Goal: Task Accomplishment & Management: Manage account settings

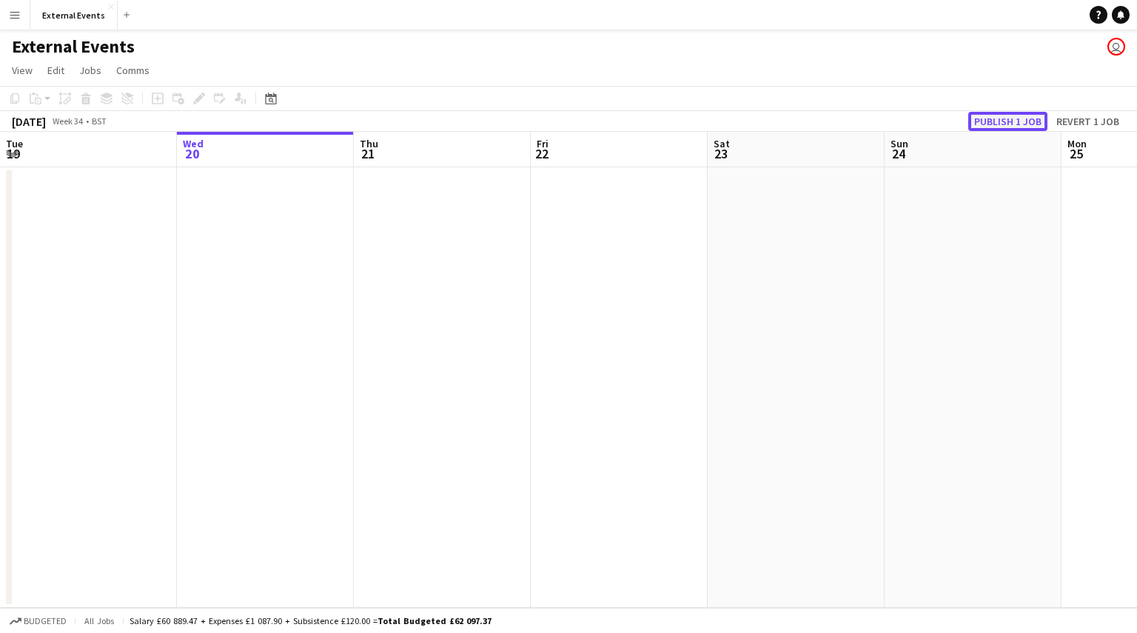
click at [1027, 116] on button "Publish 1 job" at bounding box center [1007, 121] width 79 height 19
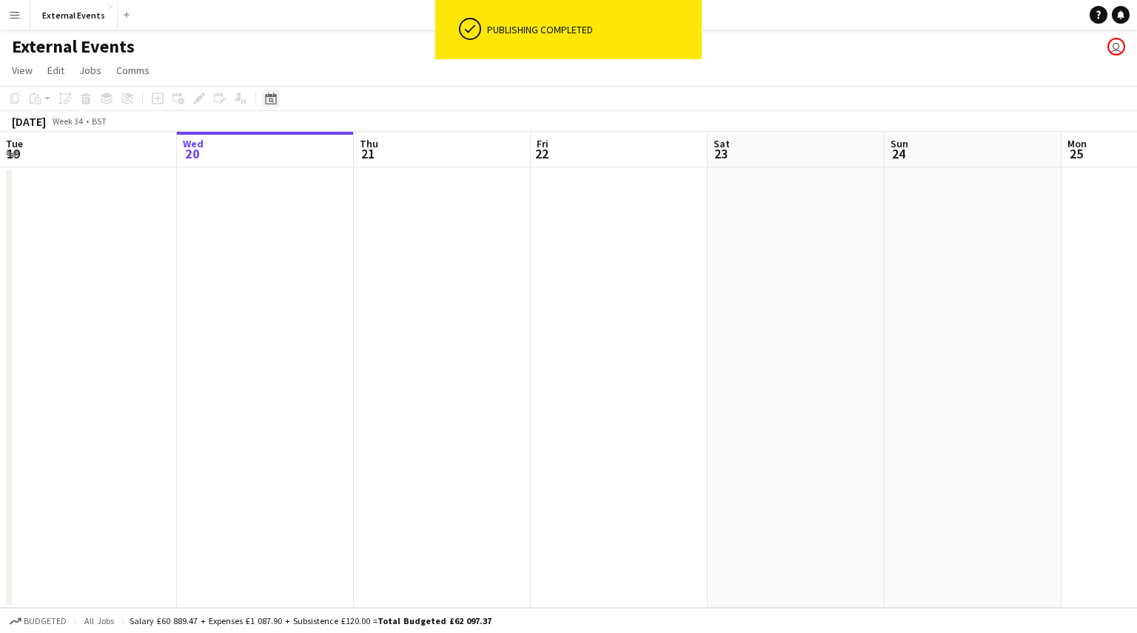
click at [271, 97] on icon at bounding box center [270, 99] width 11 height 12
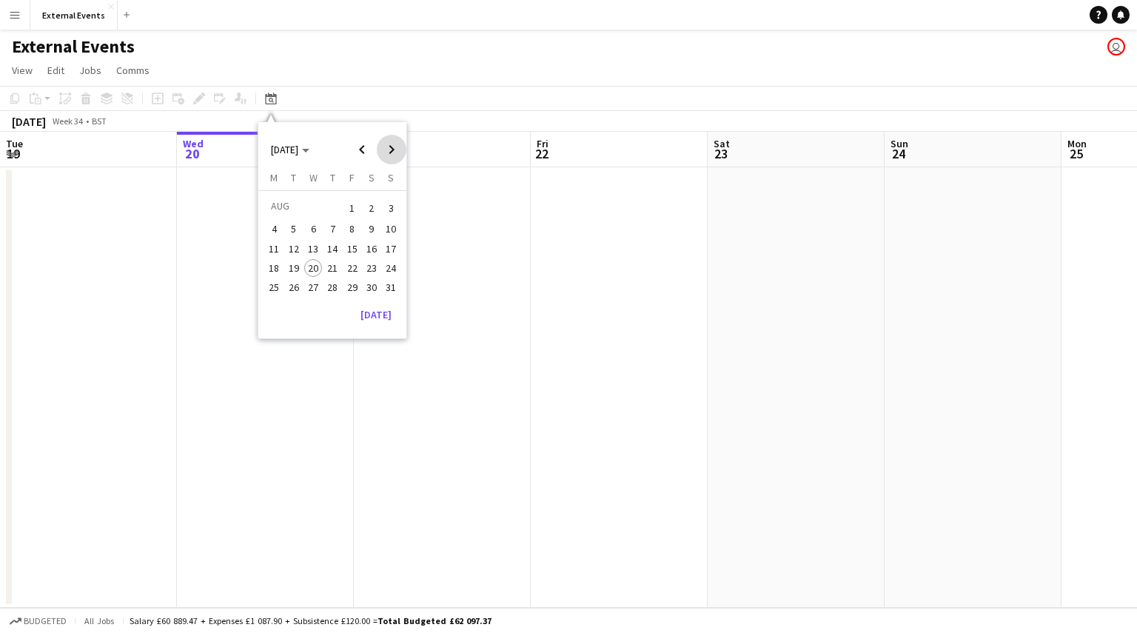
click at [387, 146] on span "Next month" at bounding box center [392, 150] width 30 height 30
click at [366, 246] on span "13" at bounding box center [372, 245] width 18 height 18
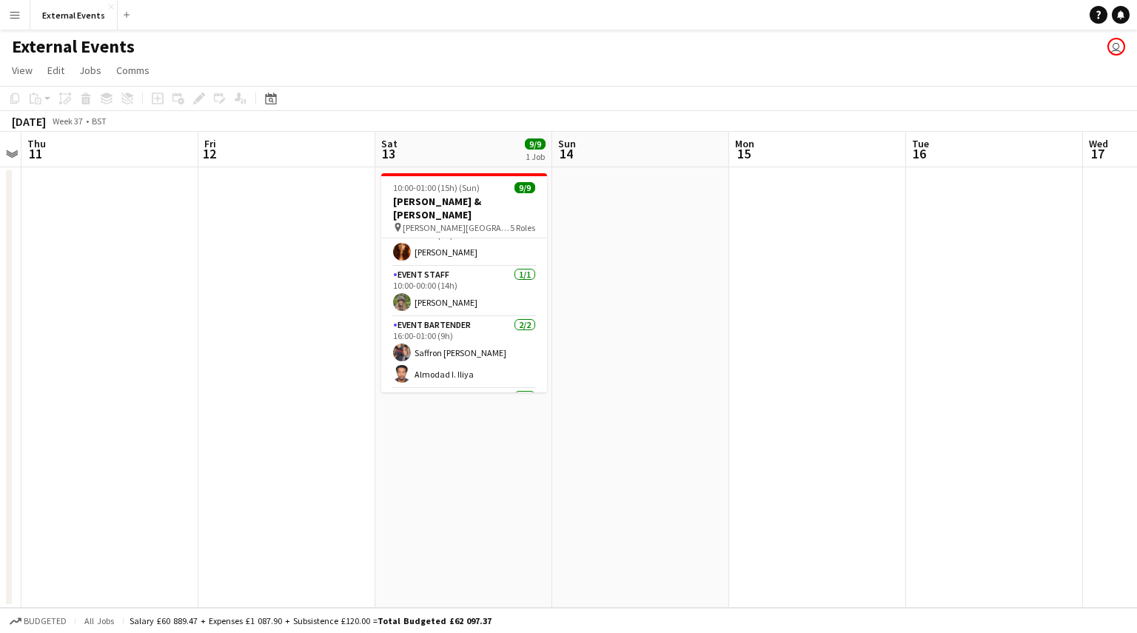
scroll to position [169, 0]
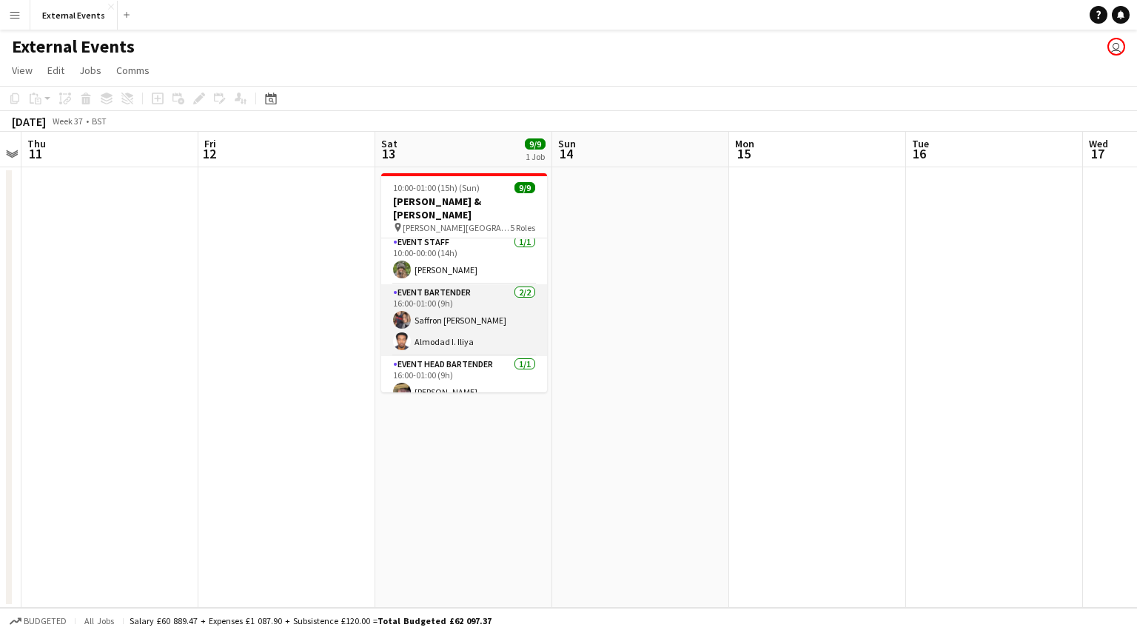
click at [473, 323] on app-card-role "Event bartender [DATE] 16:00-01:00 (9h) Saffron [PERSON_NAME] Almodad I. Iliya" at bounding box center [464, 320] width 166 height 72
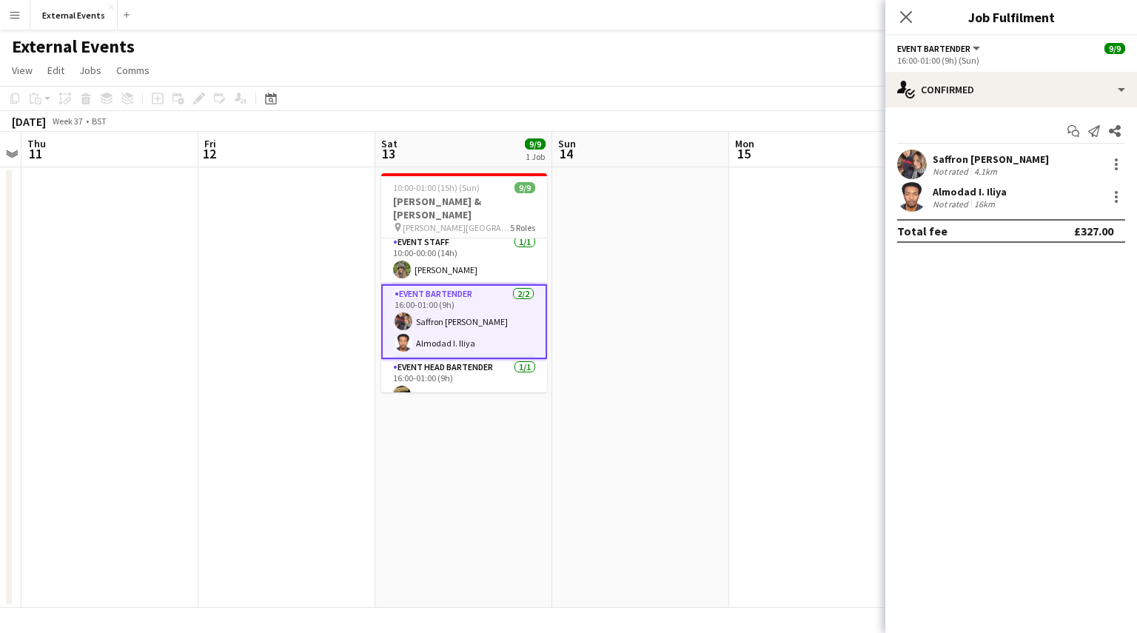
drag, startPoint x: 1012, startPoint y: 195, endPoint x: 934, endPoint y: 193, distance: 77.7
click at [934, 193] on div "Almodad I. Iliya Not rated 16km" at bounding box center [1011, 197] width 252 height 30
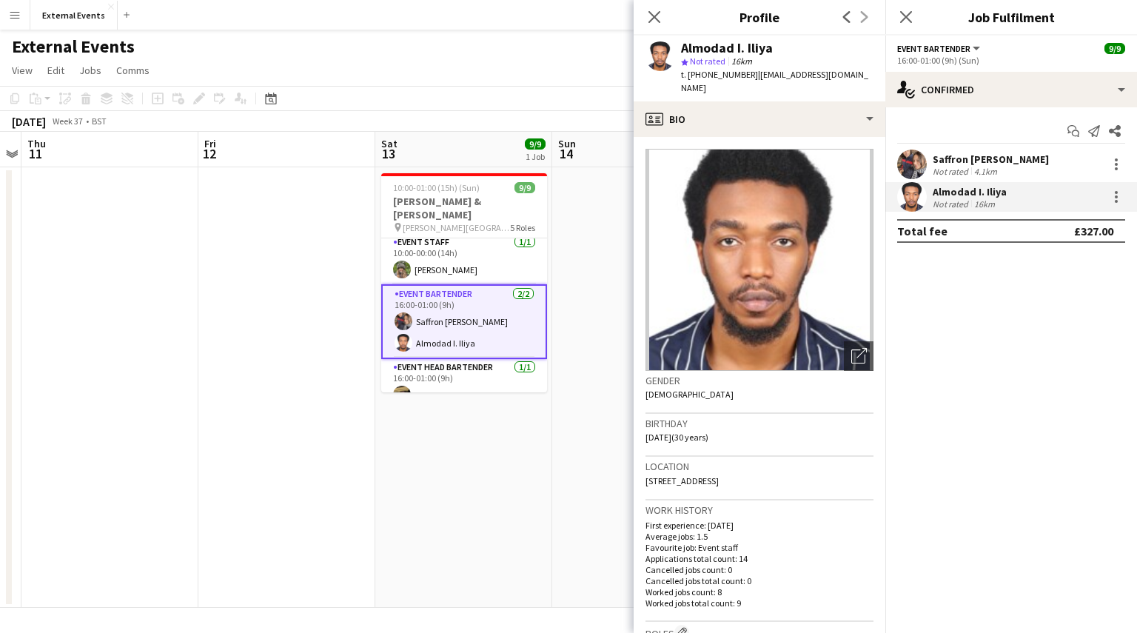
copy div "Almodad I. Iliya"
drag, startPoint x: 743, startPoint y: 74, endPoint x: 690, endPoint y: 76, distance: 53.3
click at [690, 76] on span "t. [PHONE_NUMBER]" at bounding box center [719, 74] width 77 height 11
copy span "[PHONE_NUMBER]"
click at [571, 489] on app-date-cell at bounding box center [640, 387] width 177 height 440
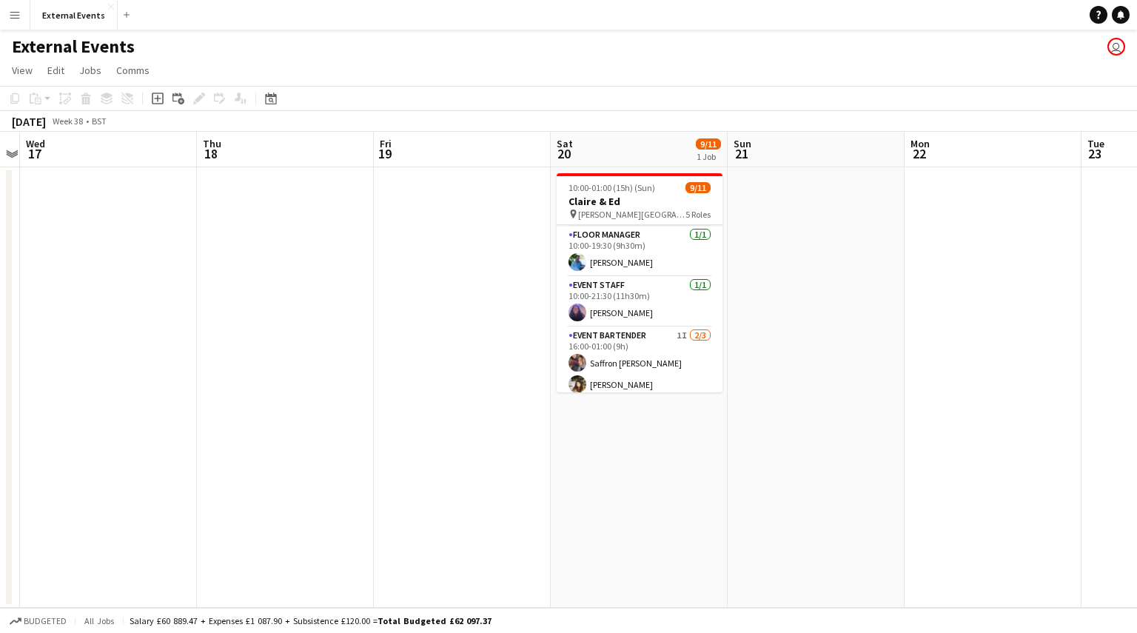
scroll to position [217, 0]
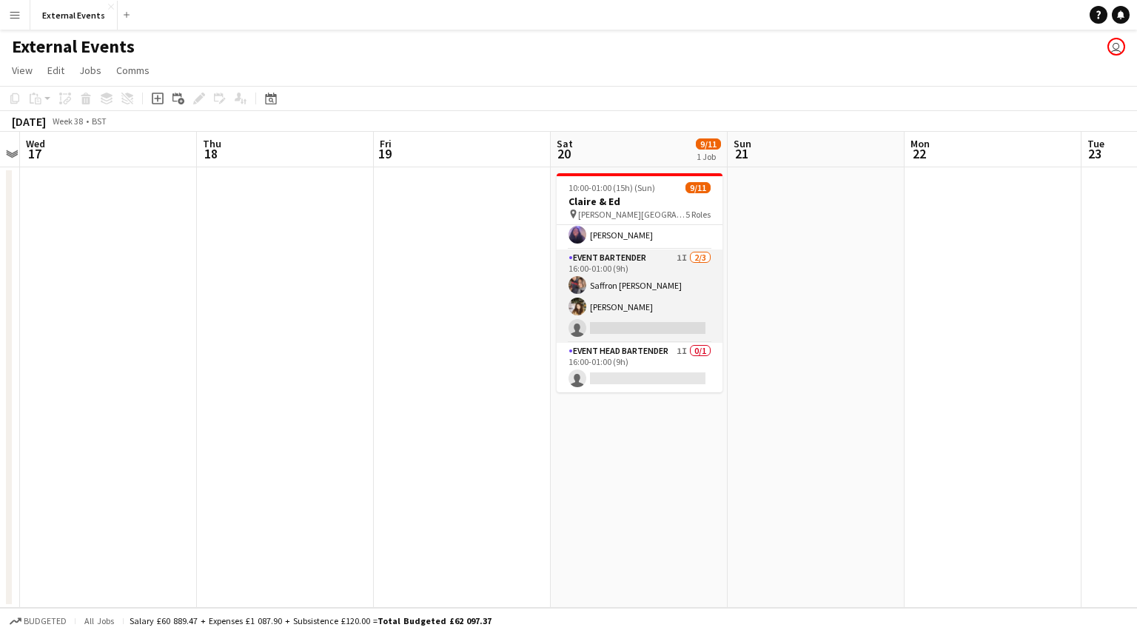
click at [633, 315] on app-card-role "Event bartender 1I [DATE] 16:00-01:00 (9h) Saffron [PERSON_NAME] Gionleka singl…" at bounding box center [640, 295] width 166 height 93
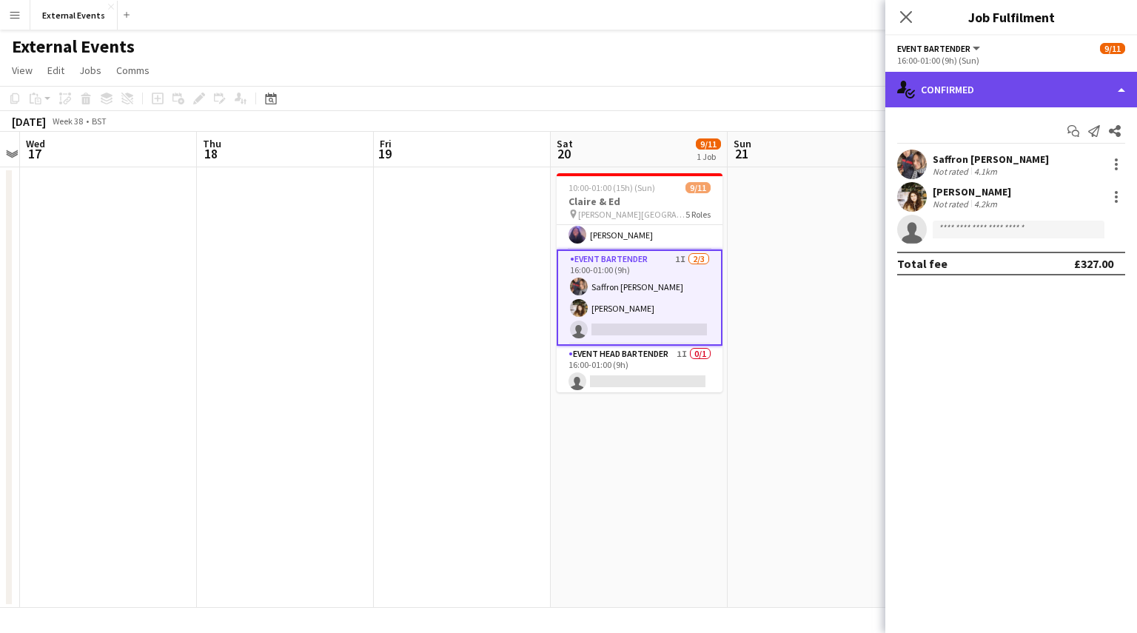
click at [1054, 82] on div "single-neutral-actions-check-2 Confirmed" at bounding box center [1011, 90] width 252 height 36
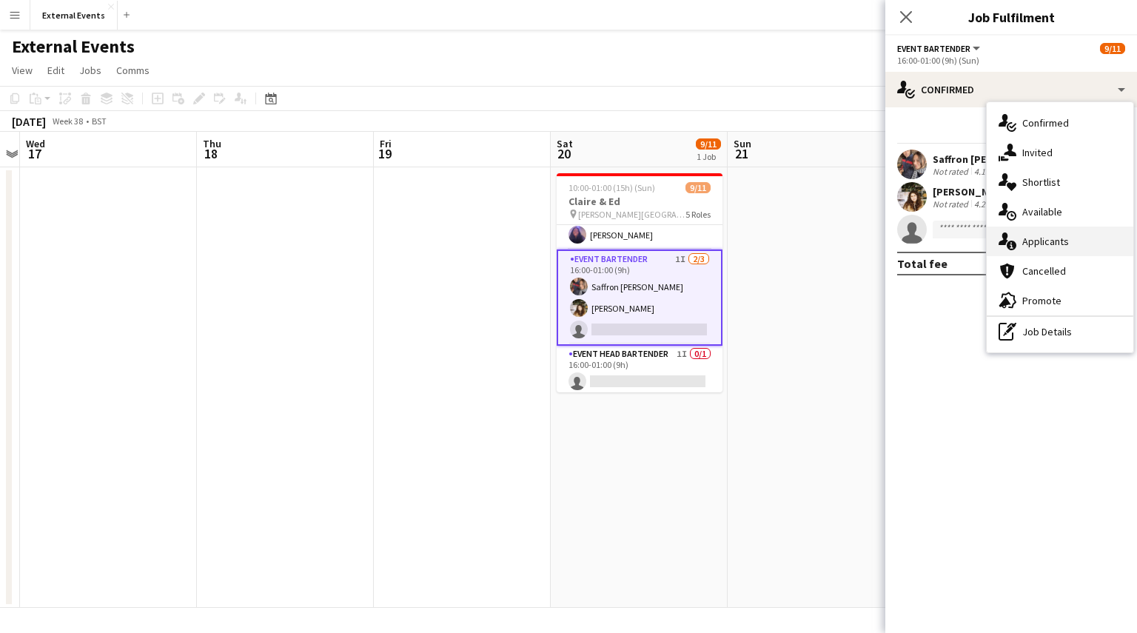
click at [1060, 244] on div "single-neutral-actions-information Applicants" at bounding box center [1060, 241] width 147 height 30
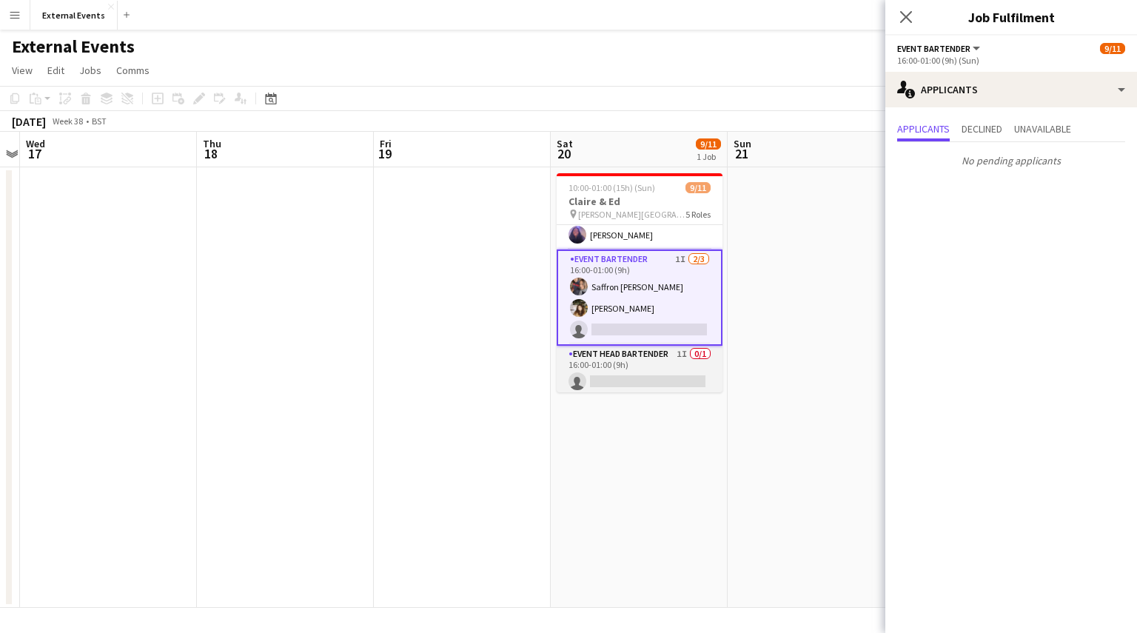
click at [651, 366] on app-card-role "Event head Bartender 1I 0/1 16:00-01:00 (9h) single-neutral-actions" at bounding box center [640, 371] width 166 height 50
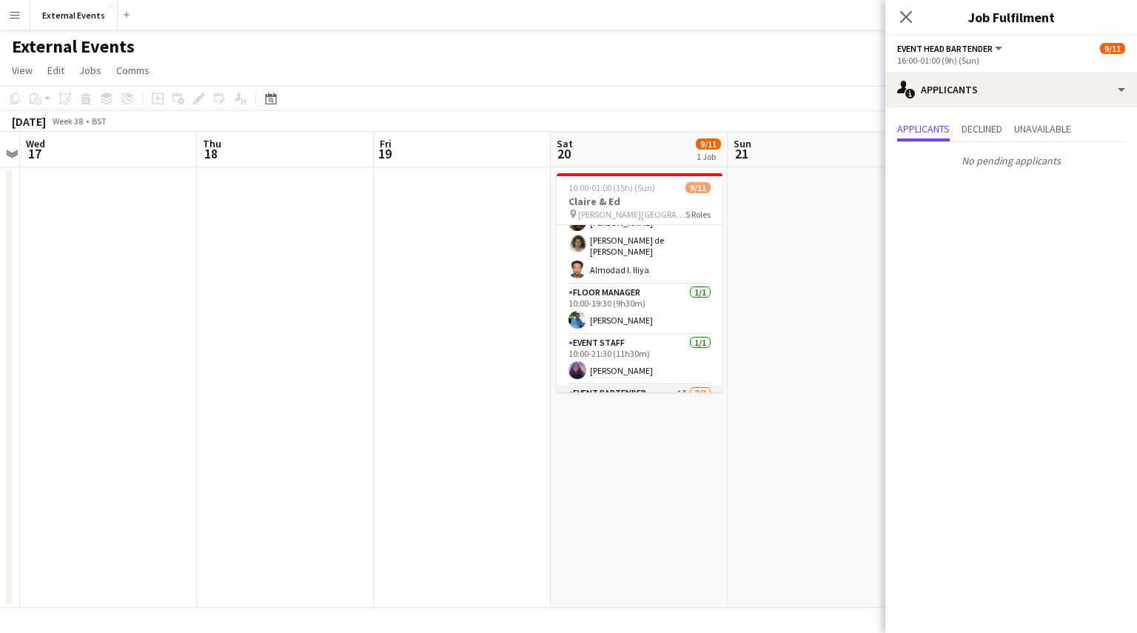
scroll to position [0, 0]
